Goal: Find specific page/section: Find specific page/section

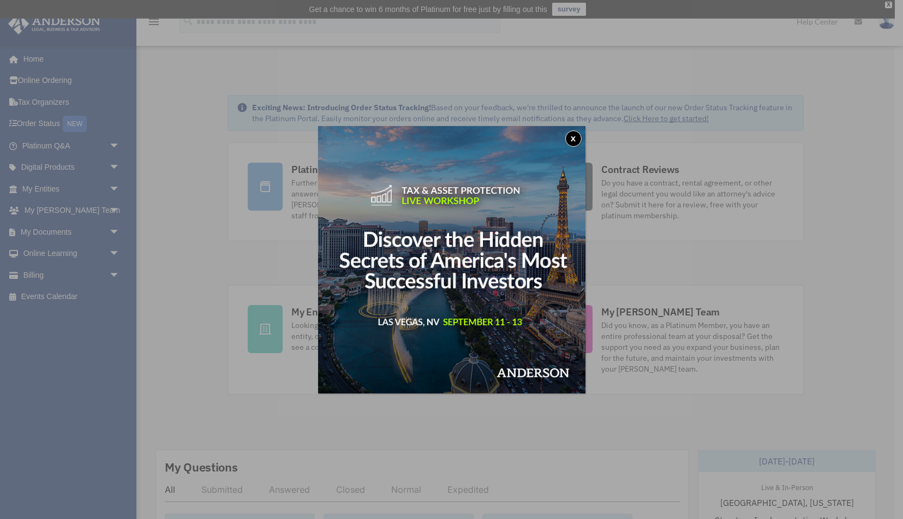
click at [568, 142] on button "x" at bounding box center [573, 138] width 16 height 16
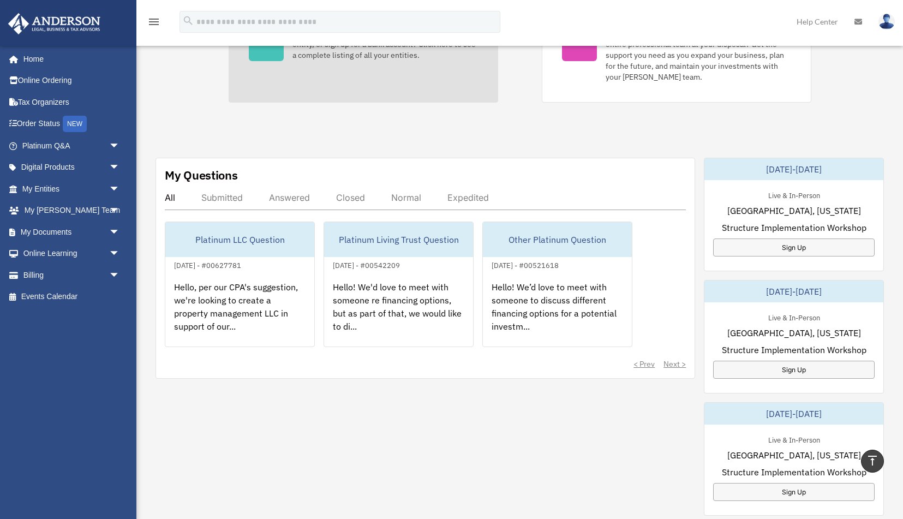
scroll to position [294, 0]
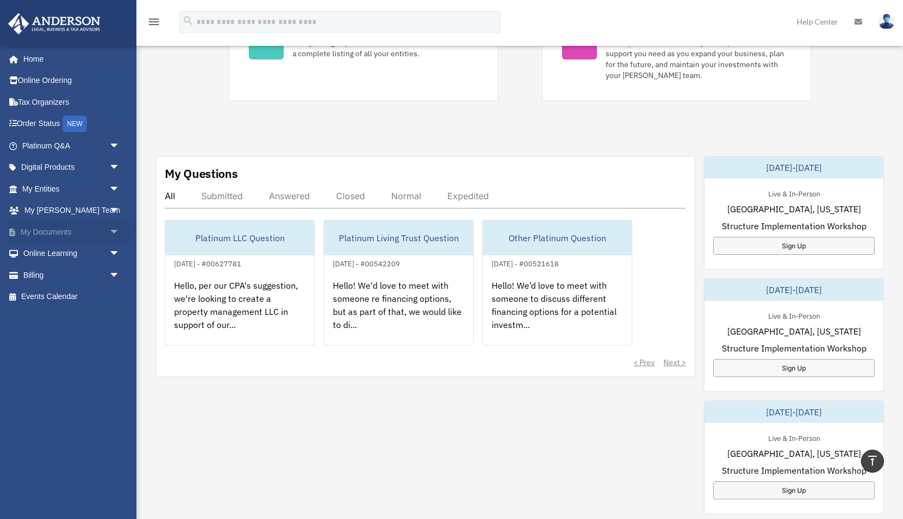
click at [113, 233] on span "arrow_drop_down" at bounding box center [120, 232] width 22 height 22
click at [31, 230] on link "My Documents arrow_drop_up" at bounding box center [72, 232] width 129 height 22
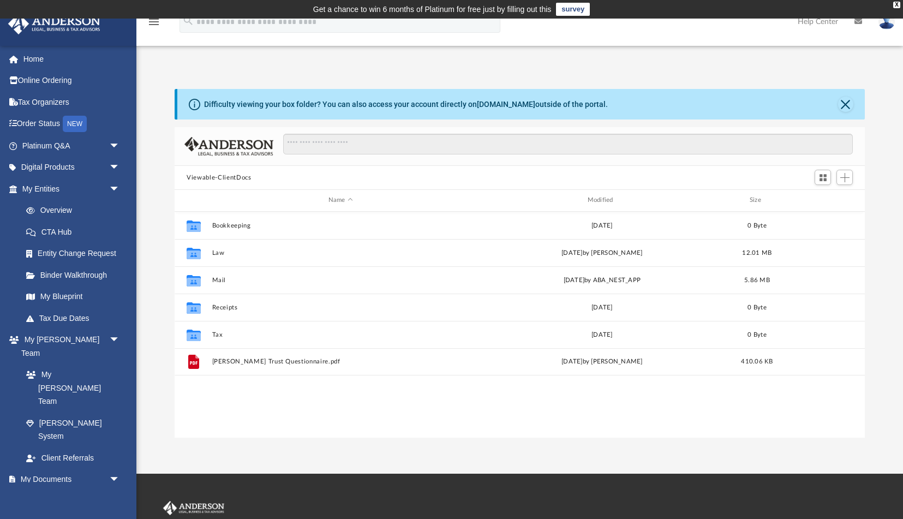
scroll to position [248, 690]
click at [67, 297] on link "My Blueprint" at bounding box center [75, 297] width 121 height 22
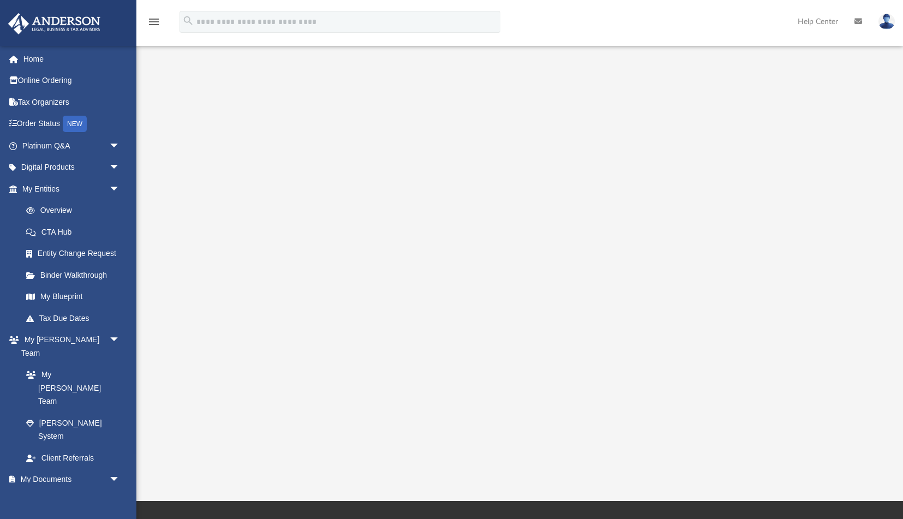
scroll to position [68, 0]
